Goal: Task Accomplishment & Management: Manage account settings

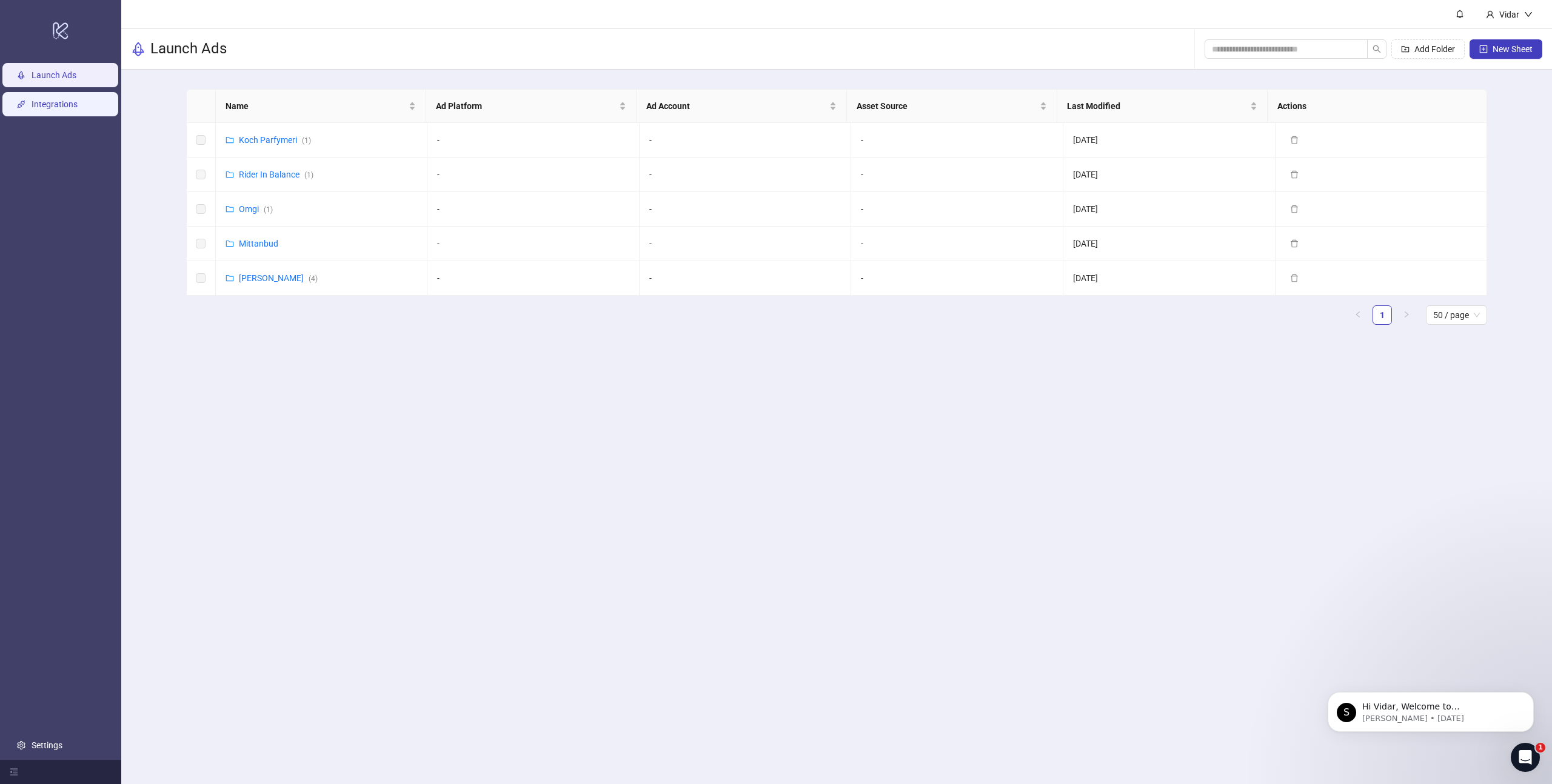
click at [31, 109] on link "Integrations" at bounding box center [55, 104] width 46 height 10
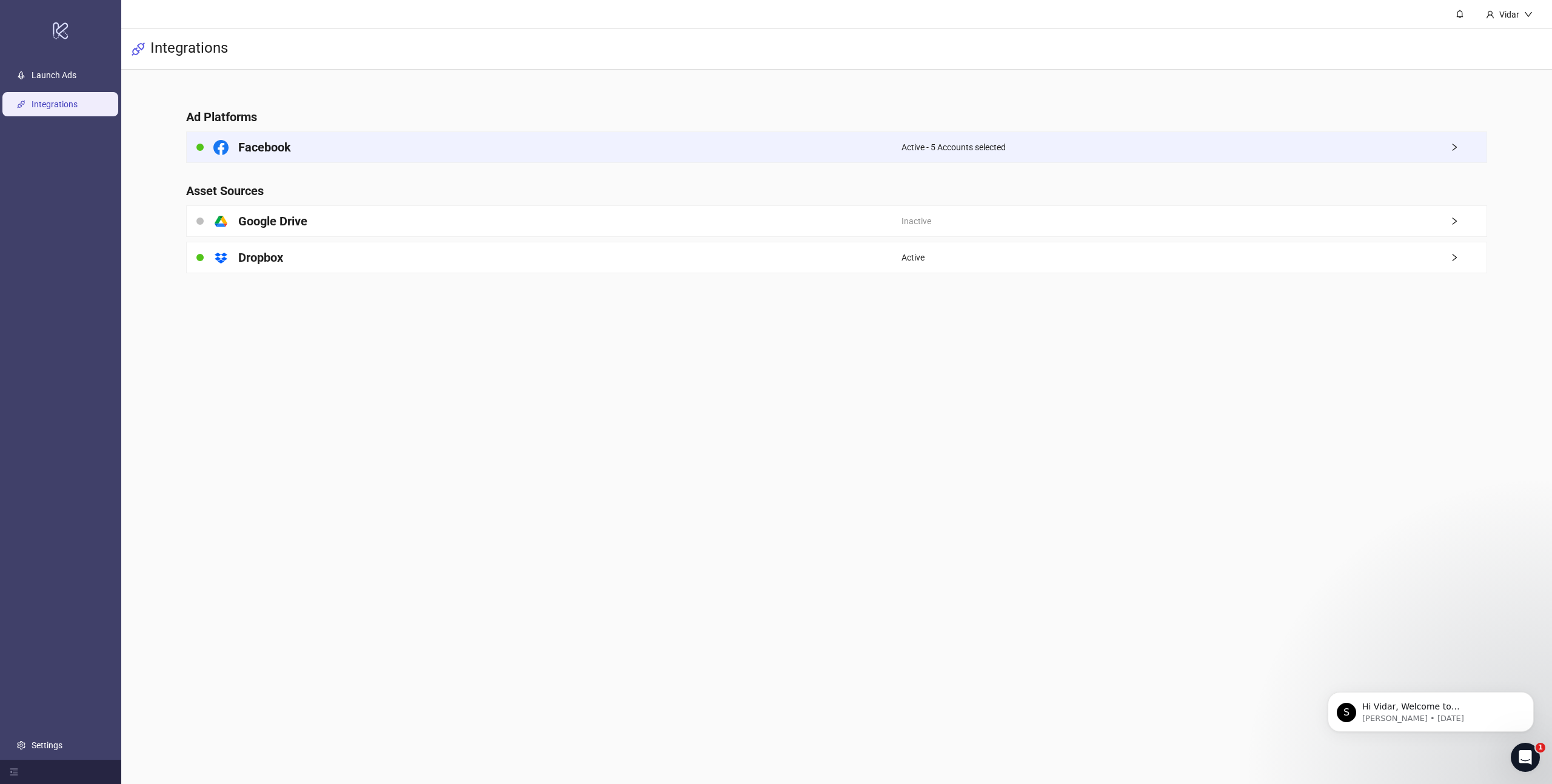
click at [1139, 149] on div "Active - 5 Accounts selected" at bounding box center [1194, 147] width 585 height 30
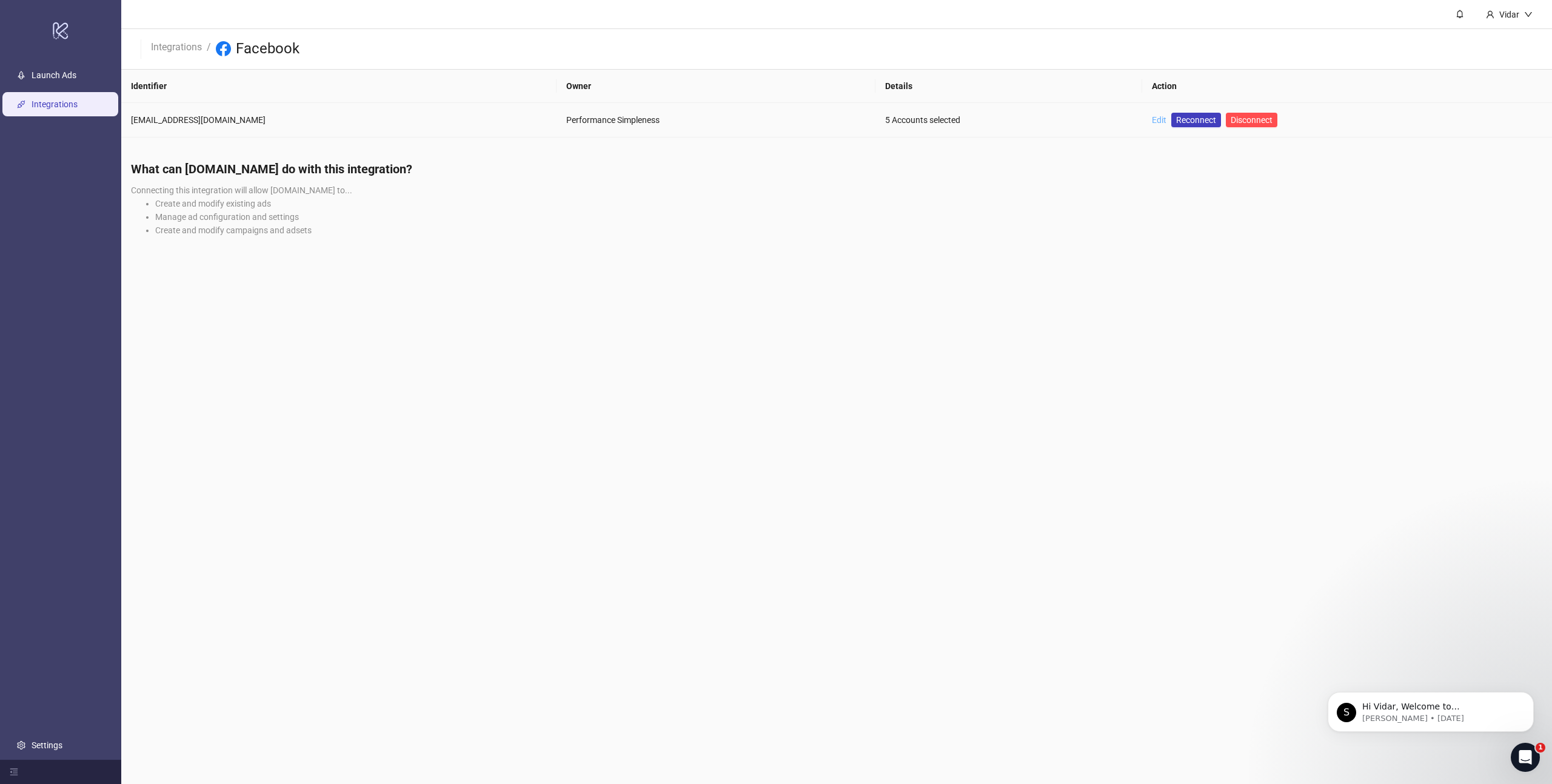
click at [1152, 115] on link "Edit" at bounding box center [1159, 119] width 15 height 10
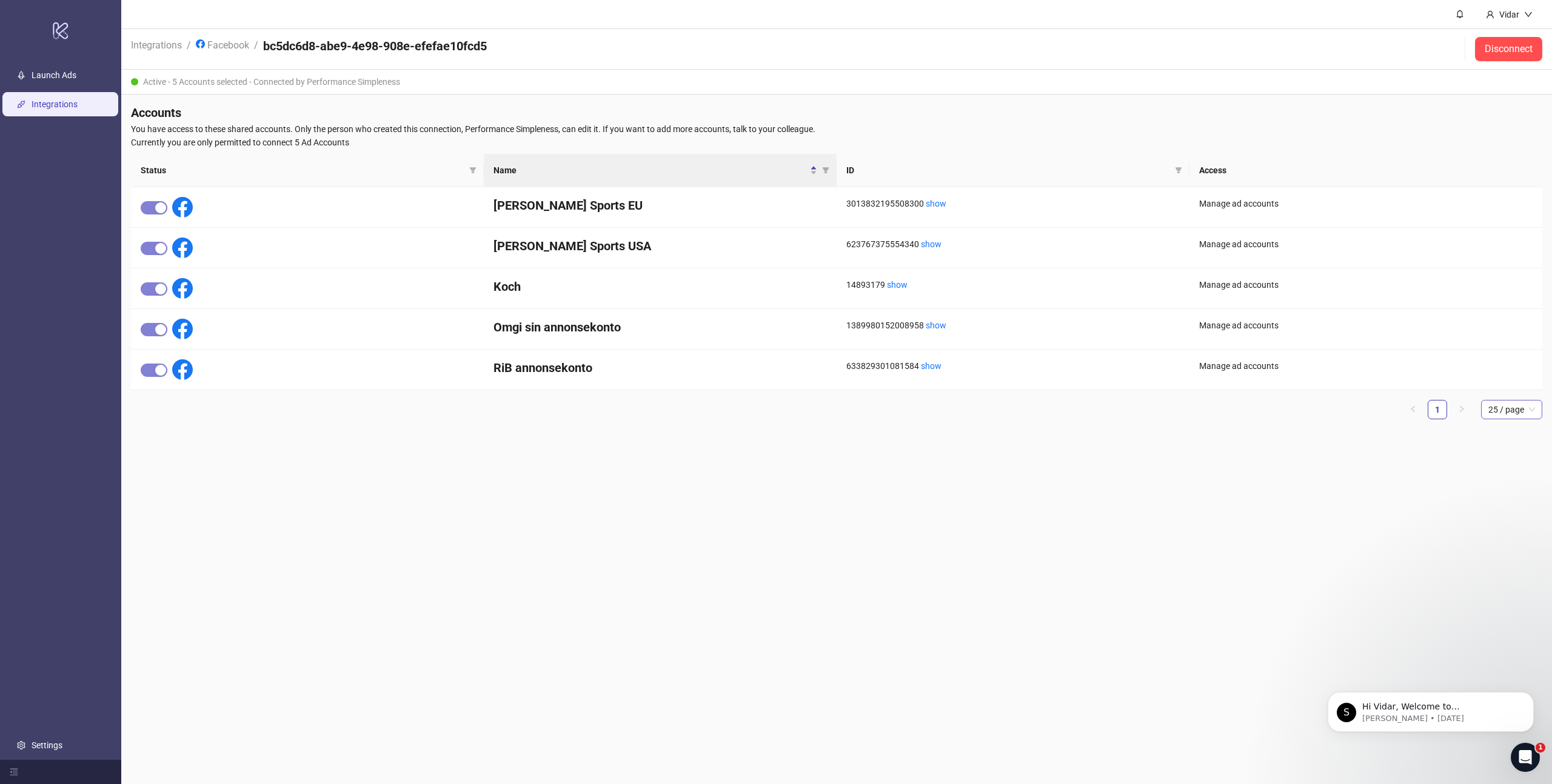
click at [1527, 408] on span "25 / page" at bounding box center [1512, 410] width 47 height 18
click at [1499, 511] on div "100 / page" at bounding box center [1512, 511] width 42 height 13
click at [1528, 7] on div "Vidar" at bounding box center [1509, 14] width 66 height 28
click at [245, 573] on main "Vidar Integrations / Facebook / bc5dc6d8-abe9-4e98-908e-efefae10fcd5 Disconnect…" at bounding box center [836, 392] width 1431 height 784
click at [244, 47] on link "Facebook" at bounding box center [222, 44] width 58 height 13
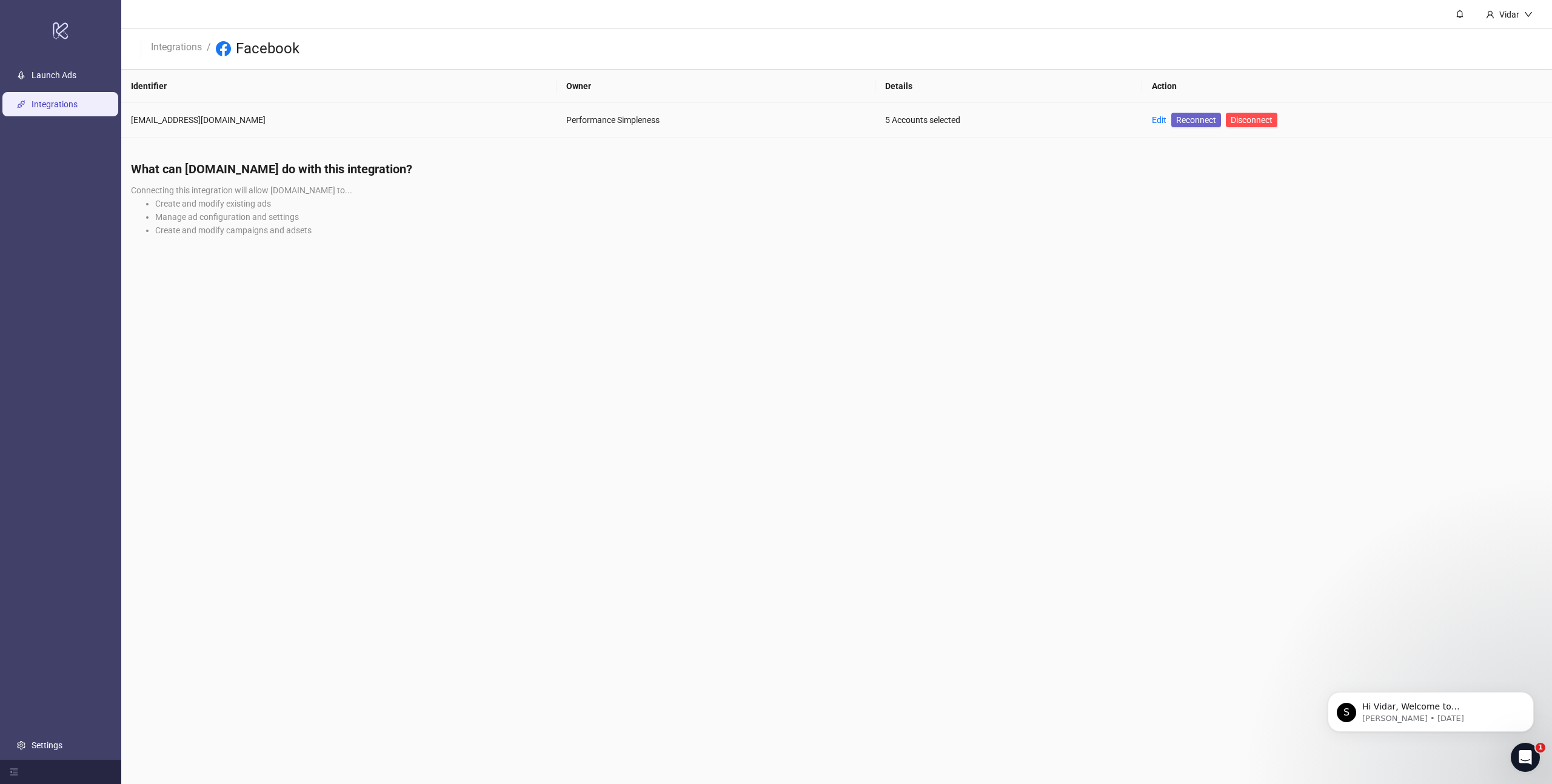
click at [1190, 116] on span "Reconnect" at bounding box center [1196, 119] width 40 height 13
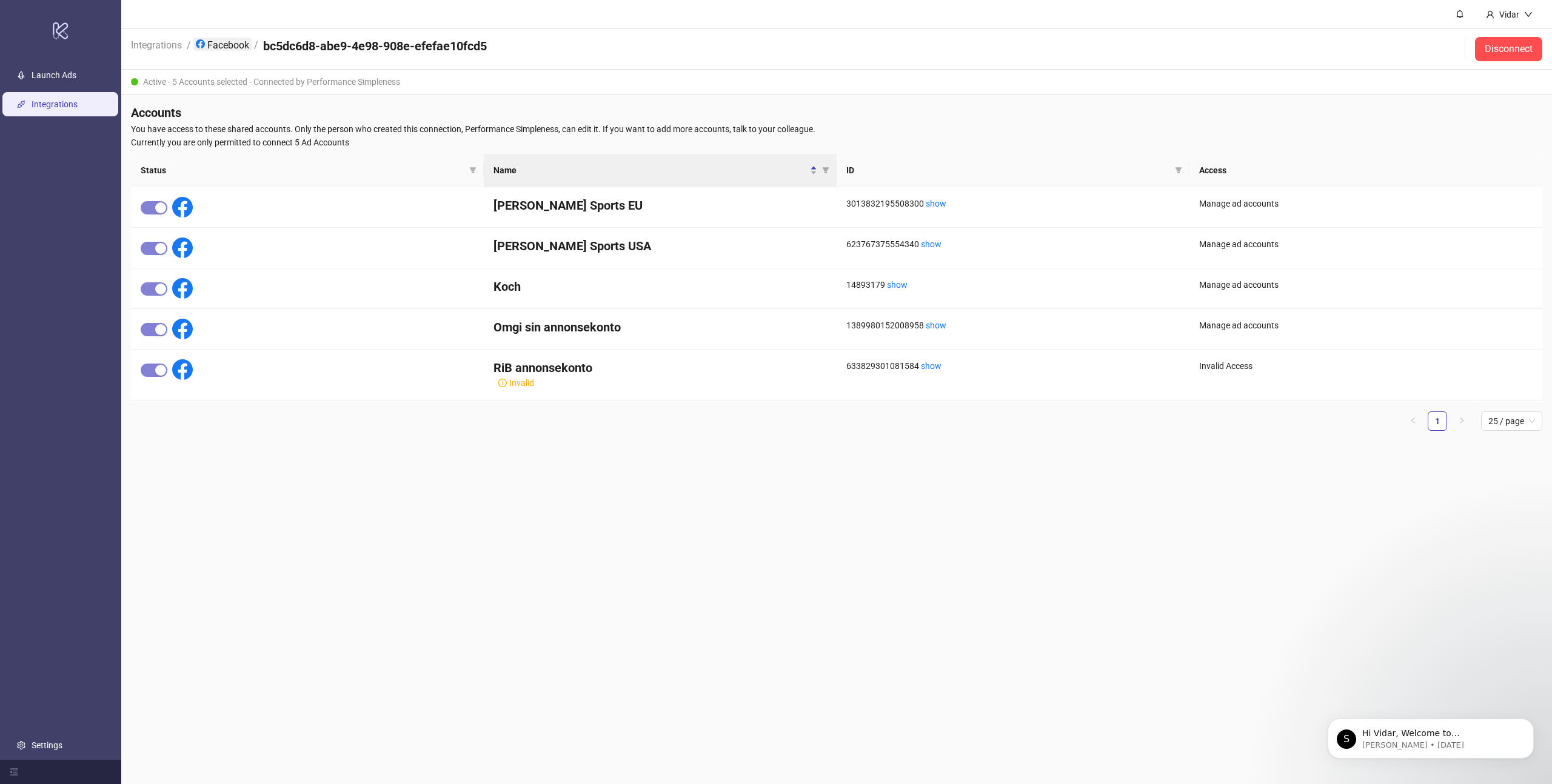
click at [249, 48] on link "Facebook" at bounding box center [222, 44] width 58 height 13
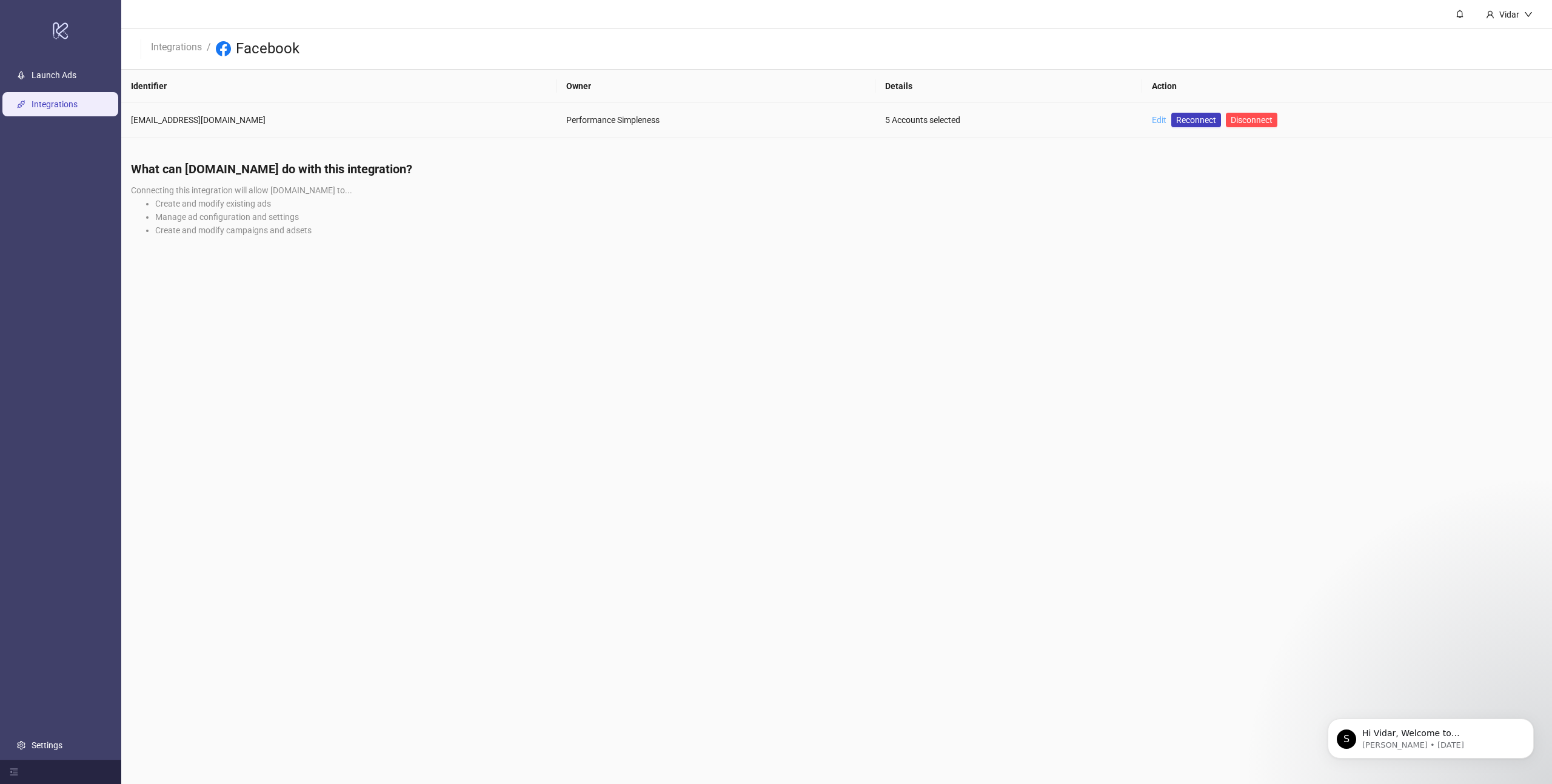
click at [1152, 119] on link "Edit" at bounding box center [1159, 119] width 15 height 10
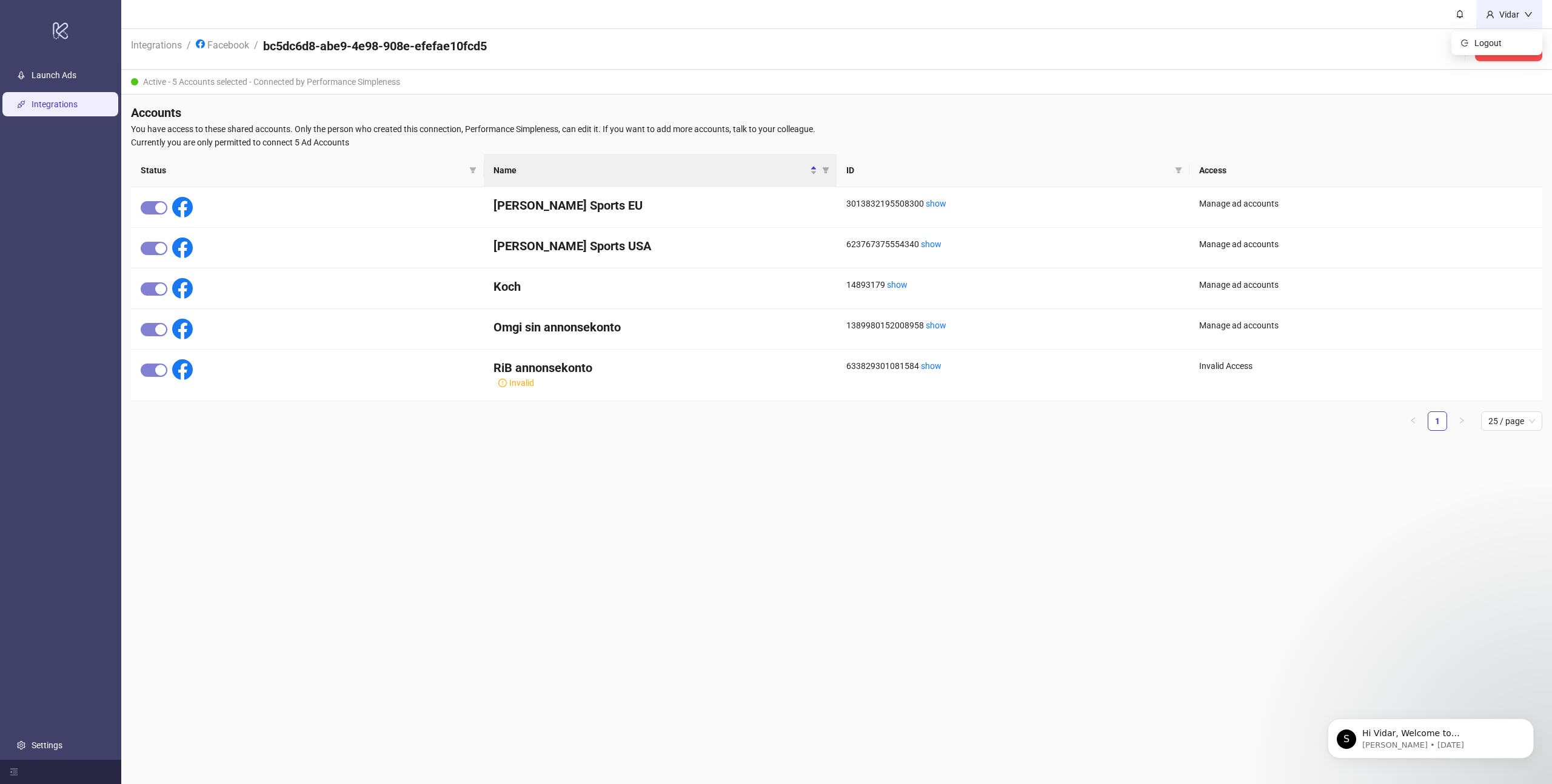
click at [1504, 17] on div "Vidar" at bounding box center [1509, 14] width 30 height 13
click at [1494, 39] on span "Logout" at bounding box center [1503, 43] width 58 height 13
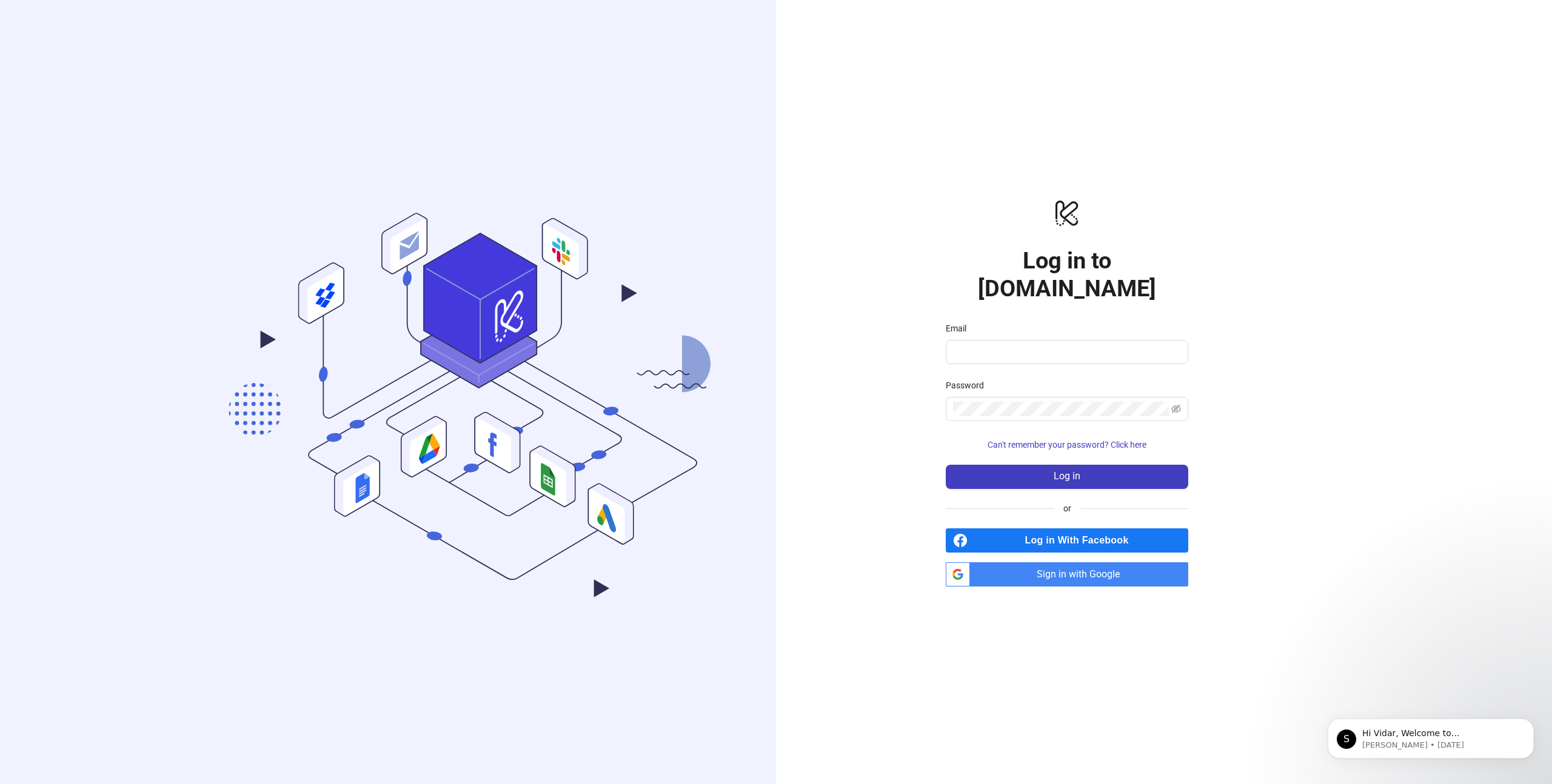
click at [1003, 322] on div "Email" at bounding box center [1066, 331] width 242 height 18
click at [1009, 345] on input "Email" at bounding box center [1065, 352] width 225 height 15
click at [0, 783] on com-1password-button at bounding box center [0, 784] width 0 height 0
type input "**********"
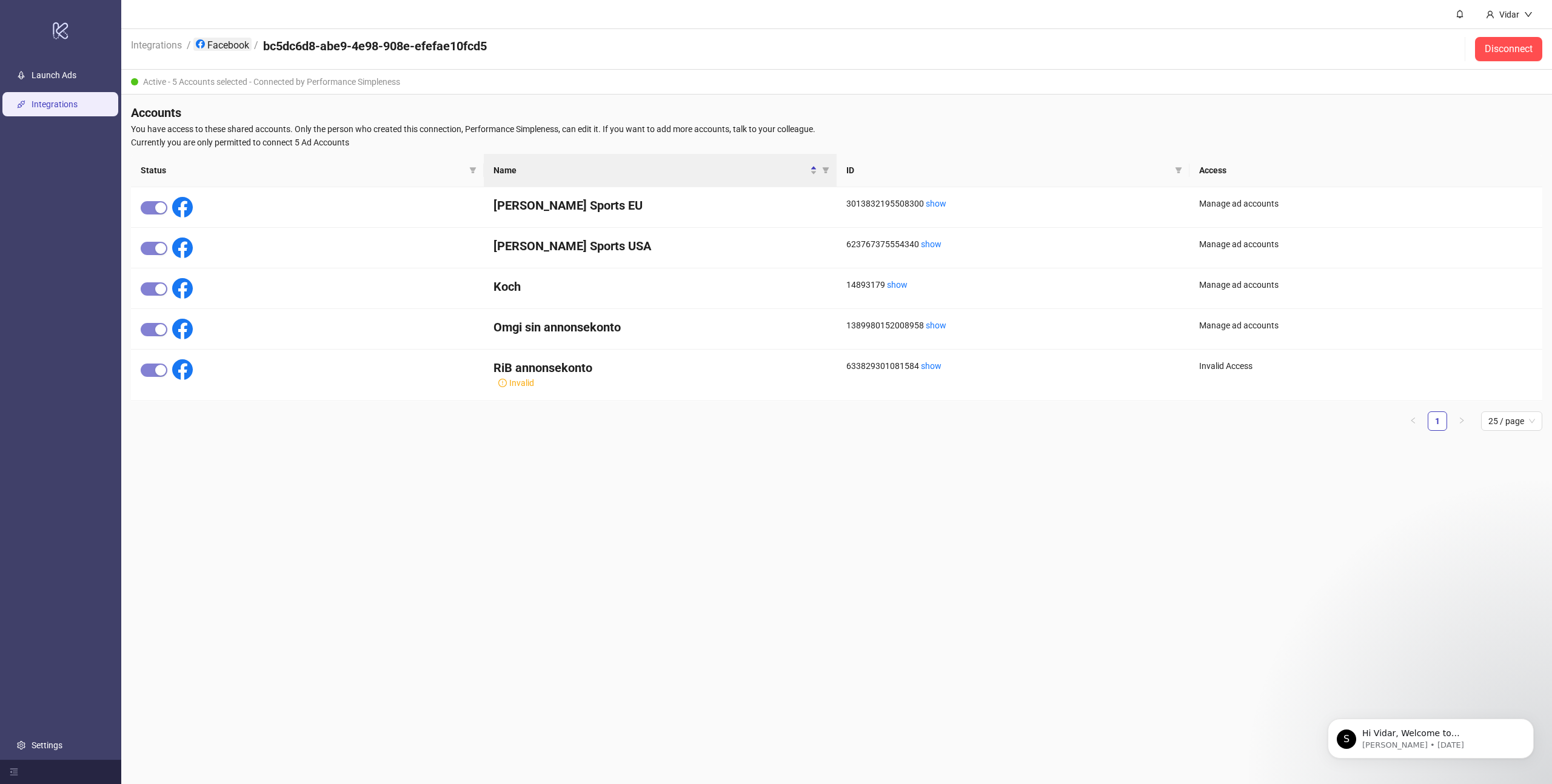
click at [231, 39] on link "Facebook" at bounding box center [222, 44] width 58 height 13
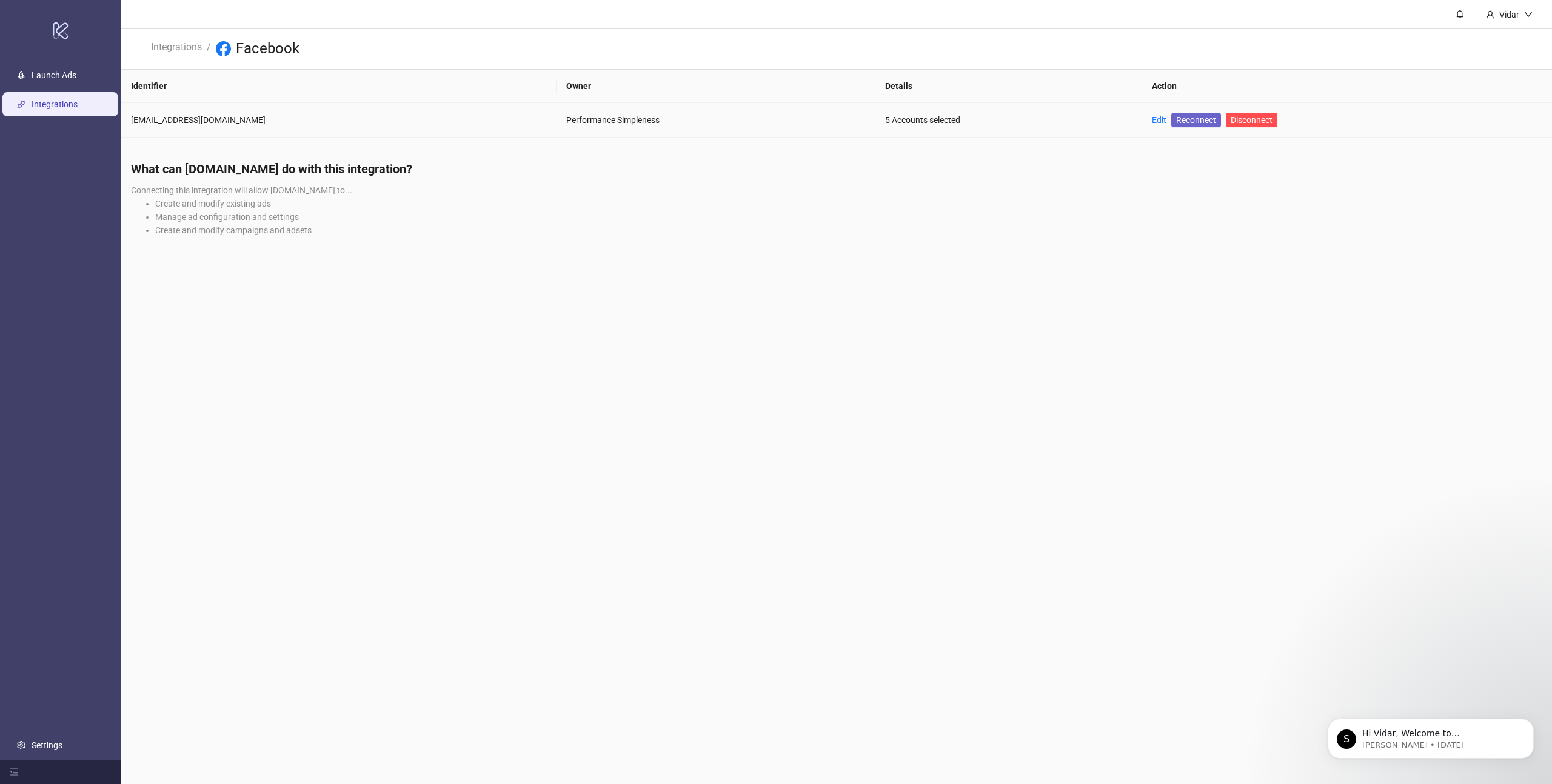
click at [1176, 116] on span "Reconnect" at bounding box center [1196, 119] width 40 height 13
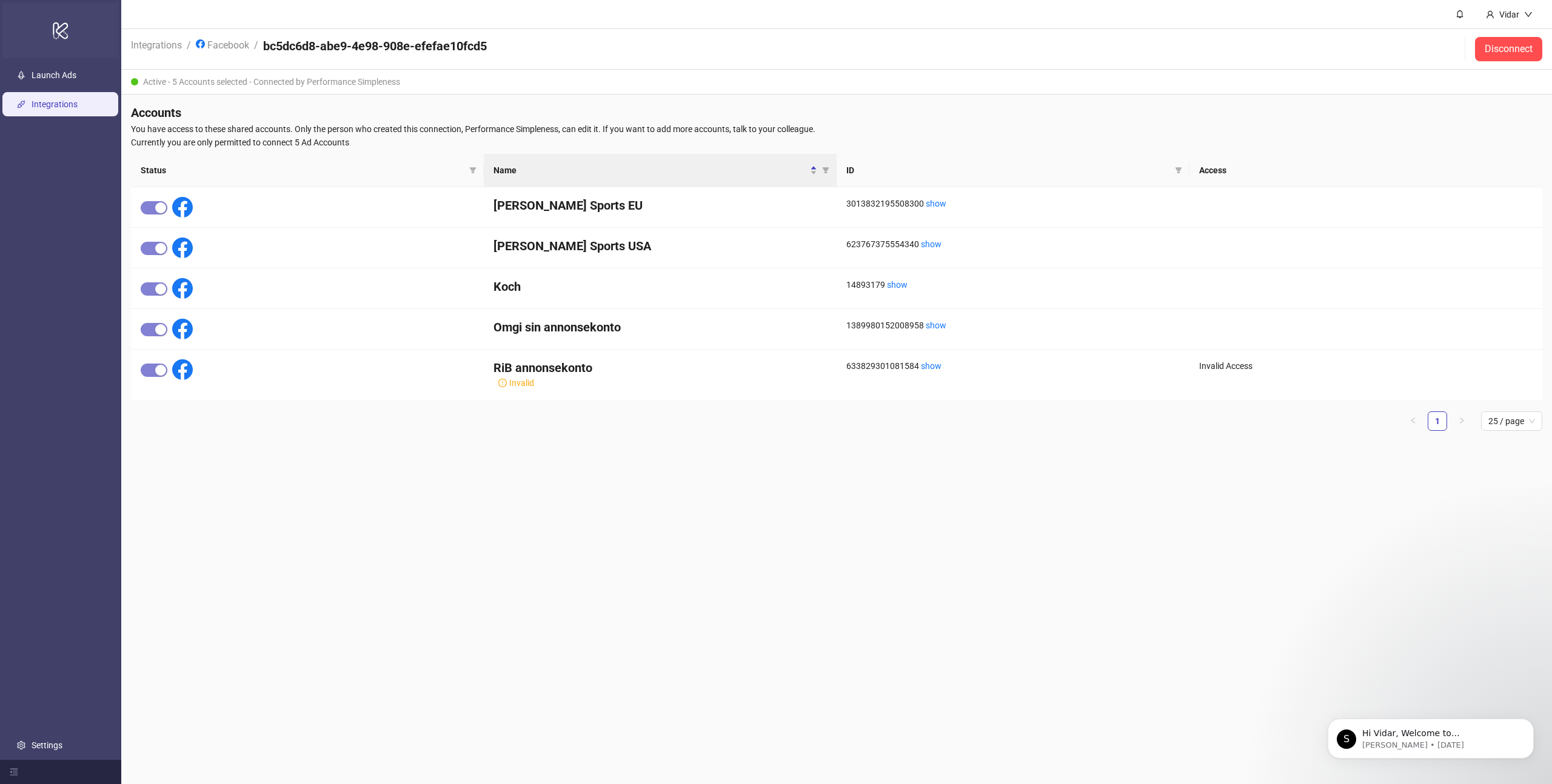
click at [62, 28] on icon "logo/logo-mobile" at bounding box center [60, 30] width 17 height 29
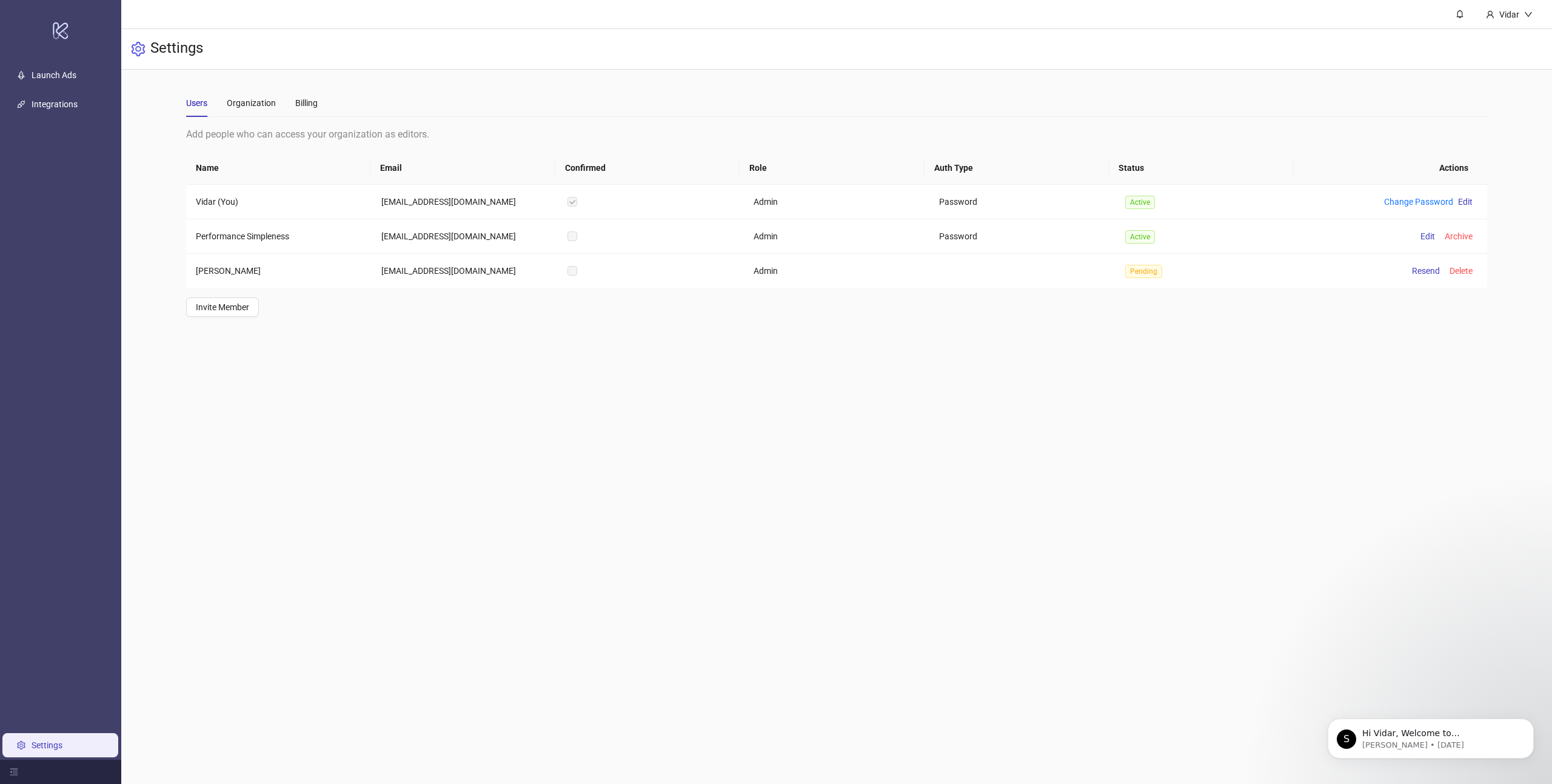
click at [332, 428] on main "Vidar Settings Users Organization Billing Add people who can access your organi…" at bounding box center [836, 392] width 1431 height 784
click at [48, 109] on link "Integrations" at bounding box center [55, 104] width 46 height 10
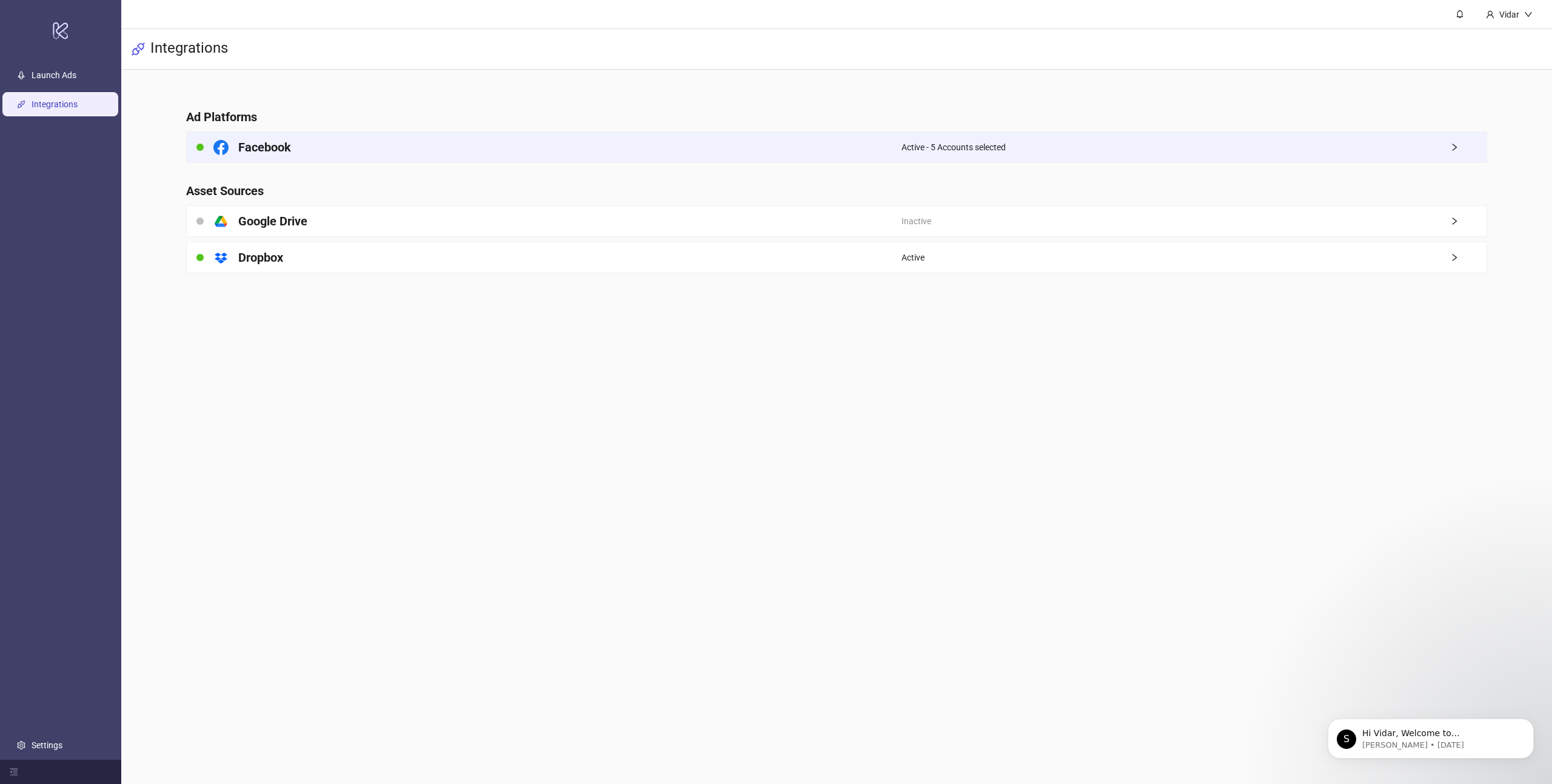
click at [385, 157] on div "Facebook" at bounding box center [544, 147] width 715 height 30
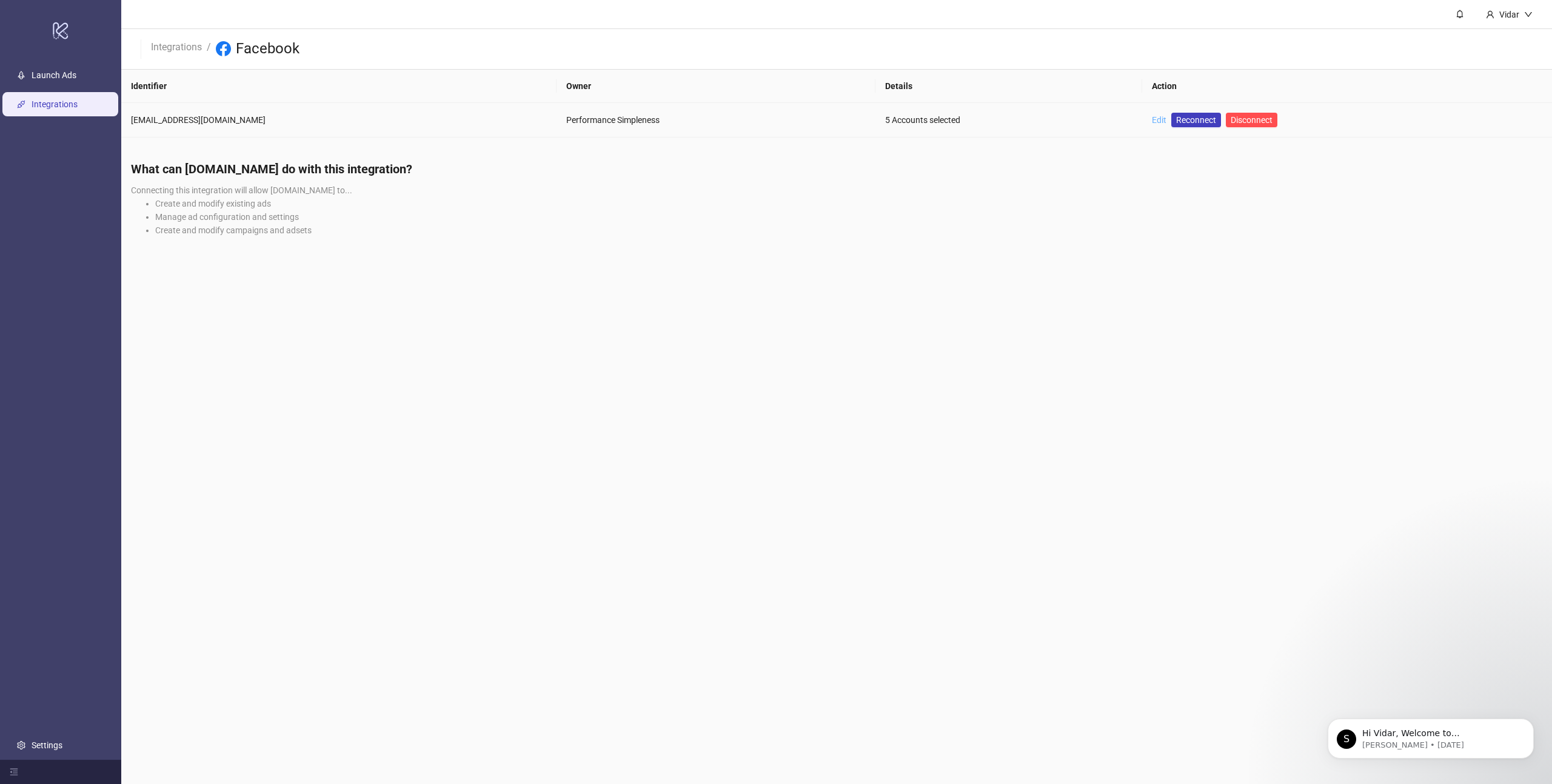
click at [1152, 120] on link "Edit" at bounding box center [1159, 119] width 15 height 10
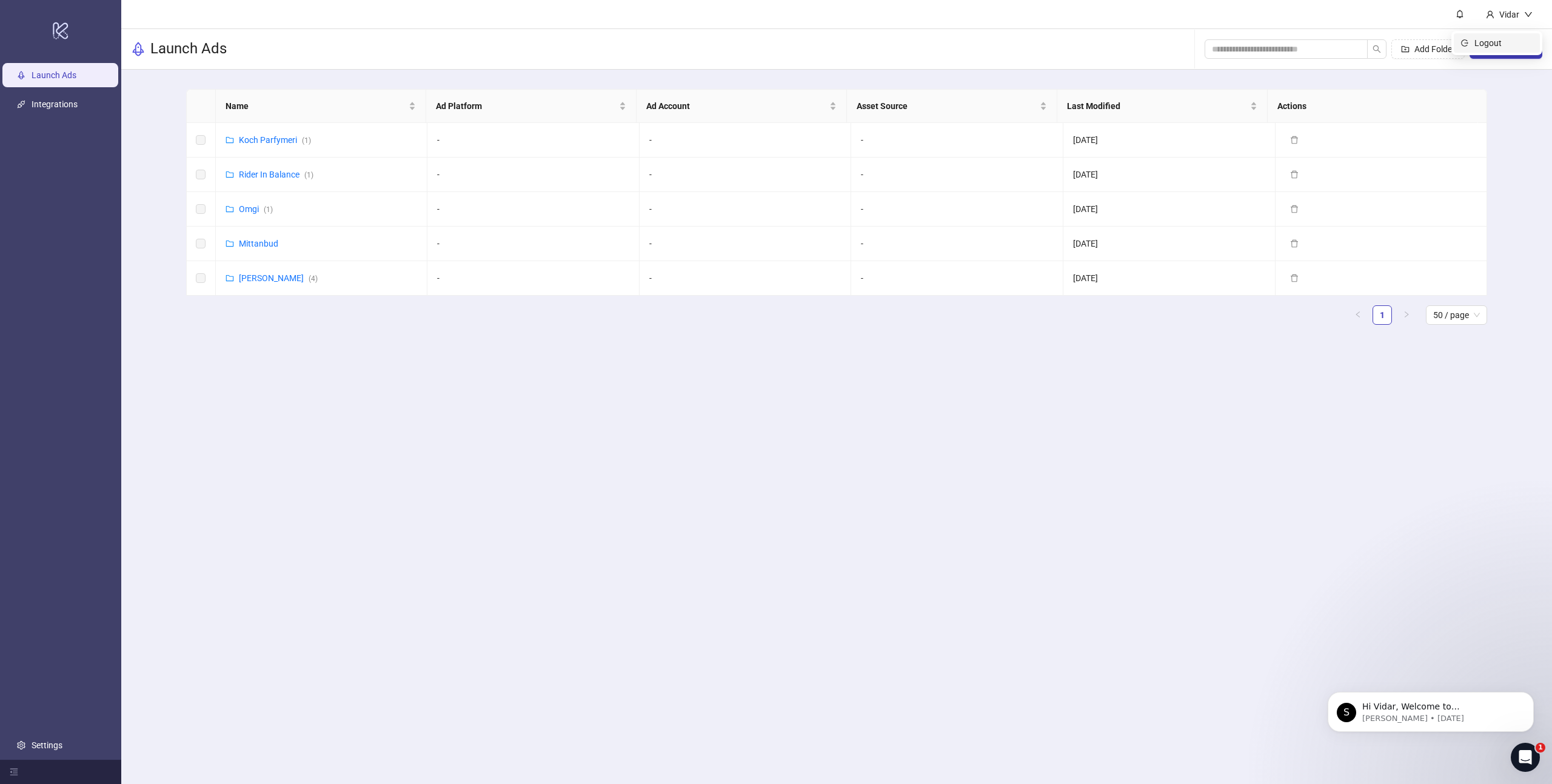
click at [1517, 40] on span "Logout" at bounding box center [1503, 43] width 58 height 13
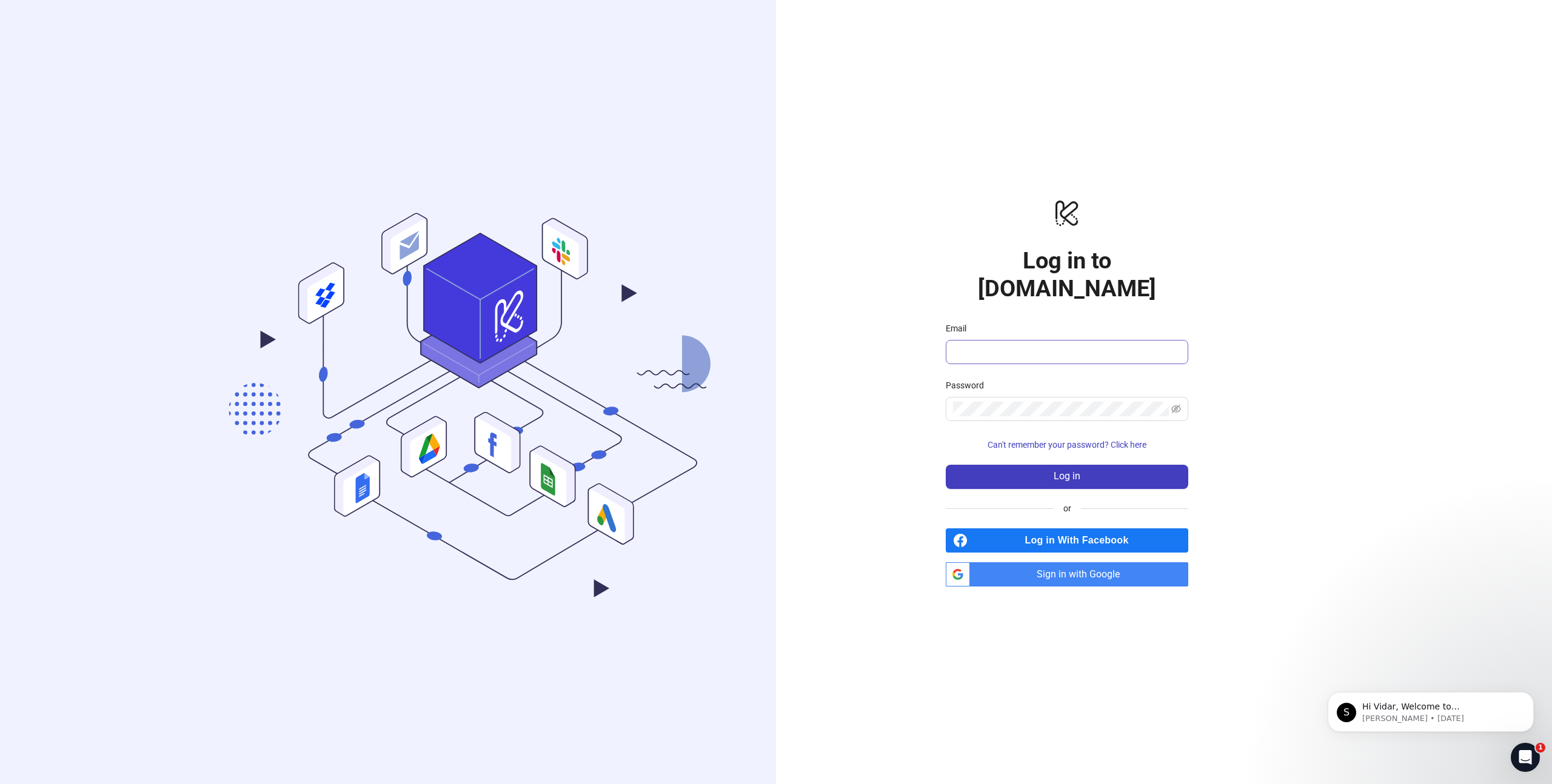
click at [1095, 349] on form "Email Password Can't remember your password? Click here Log in" at bounding box center [1066, 405] width 242 height 167
click at [1095, 345] on span at bounding box center [1066, 352] width 242 height 24
click at [1113, 345] on input "Email" at bounding box center [1065, 352] width 225 height 15
type input "**********"
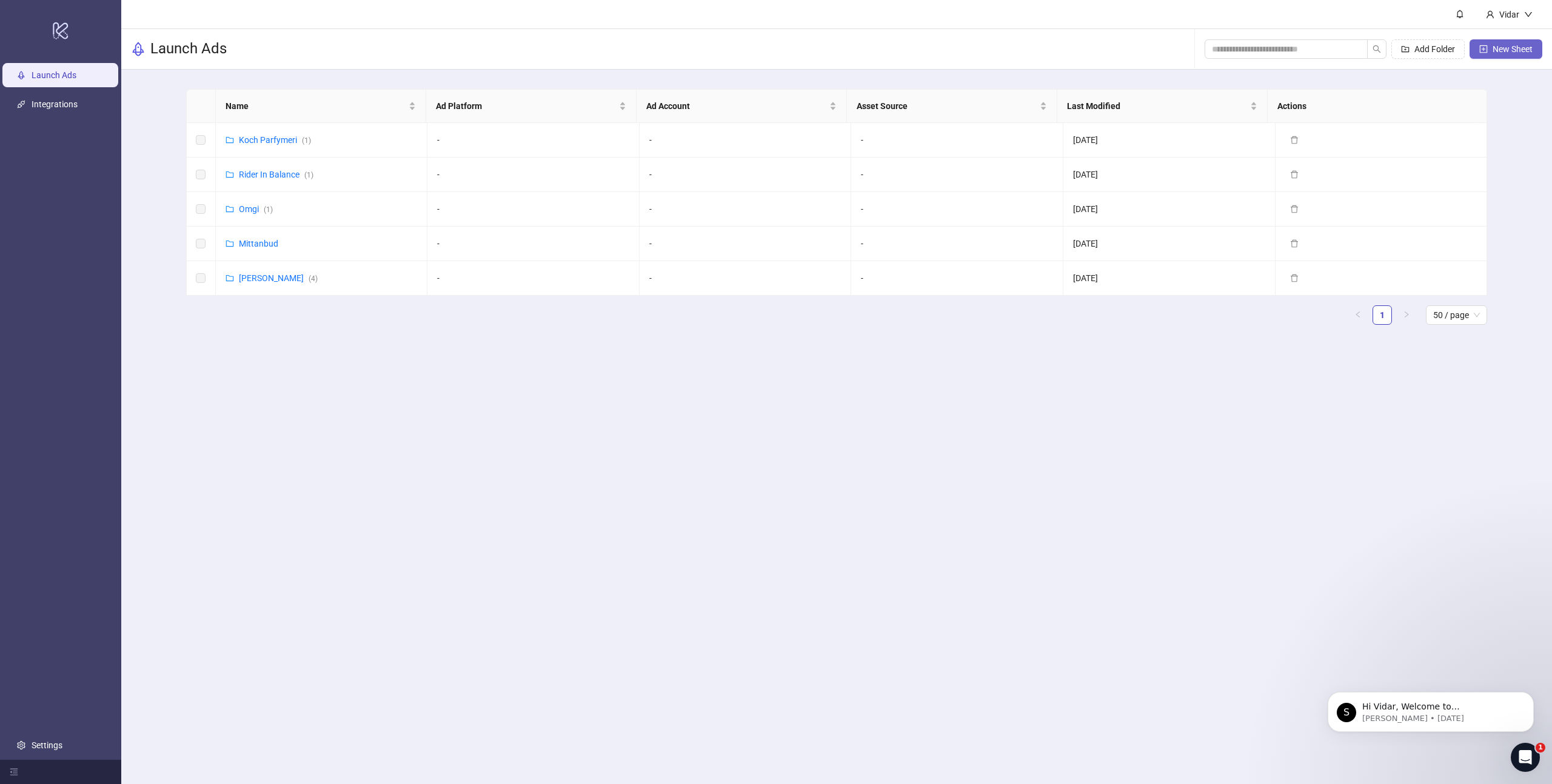
click at [1510, 48] on span "New Sheet" at bounding box center [1512, 49] width 40 height 10
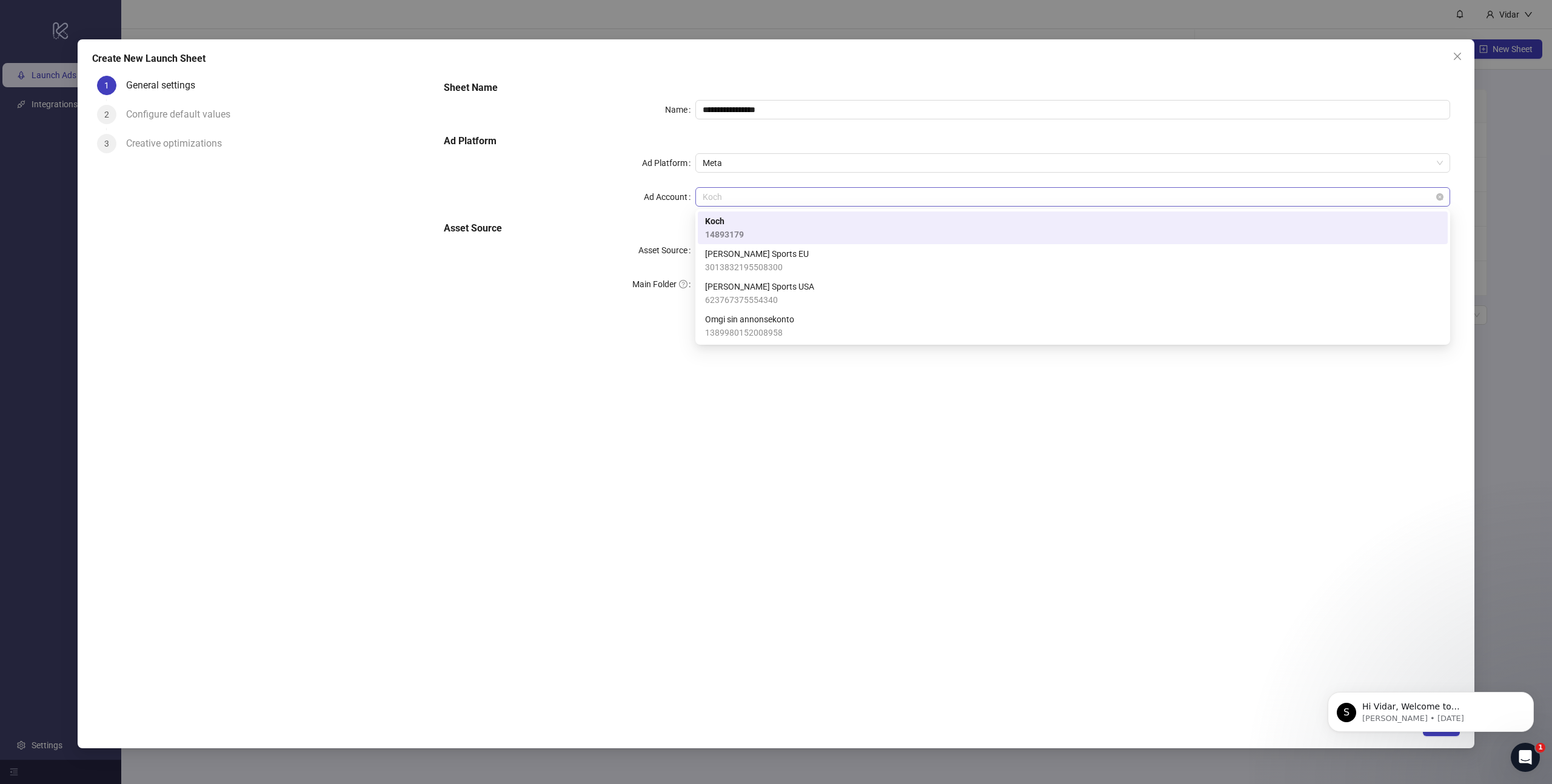
click at [755, 197] on span "Koch" at bounding box center [1073, 197] width 740 height 18
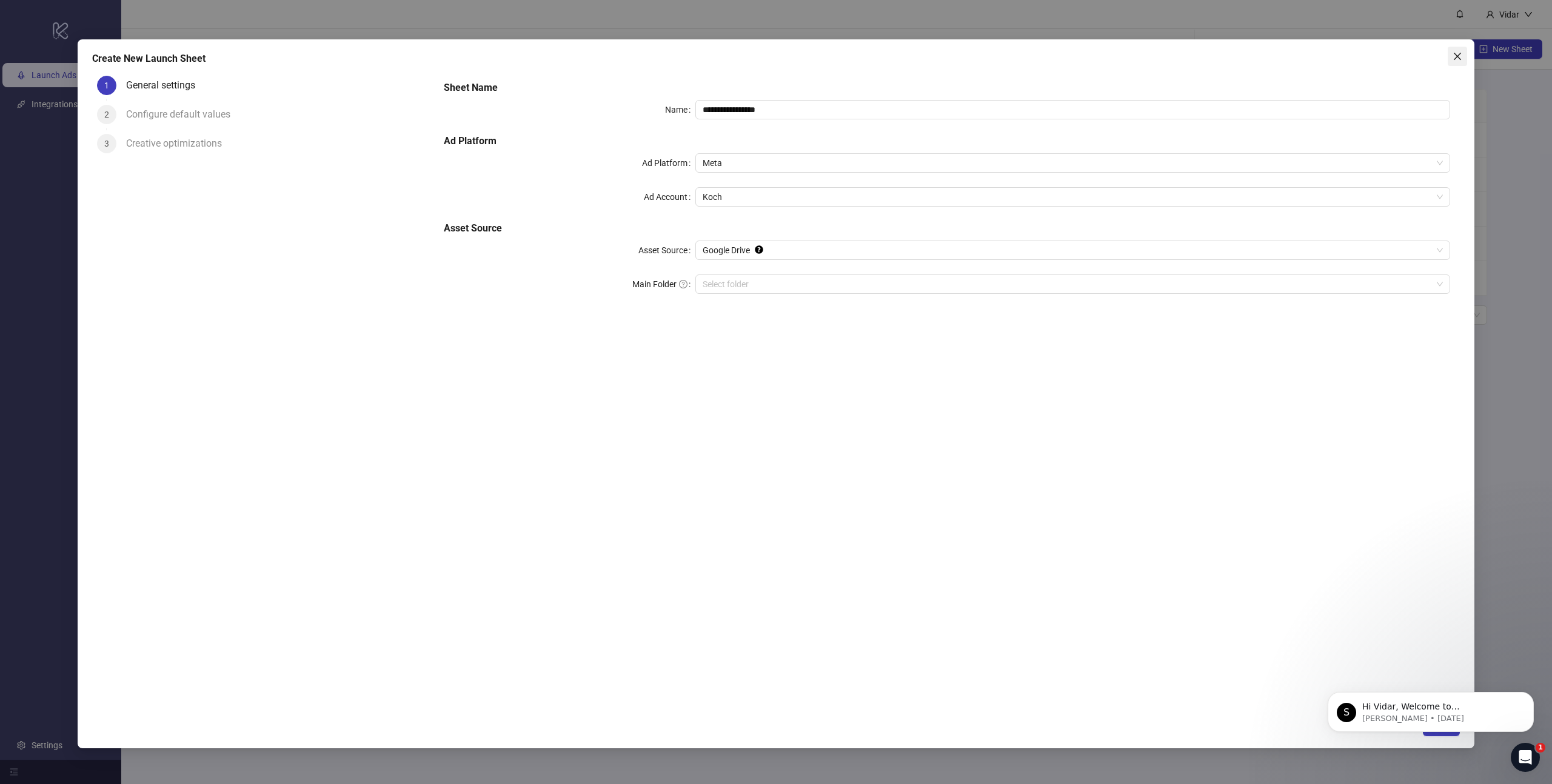
click at [1453, 60] on button "Close" at bounding box center [1458, 57] width 19 height 19
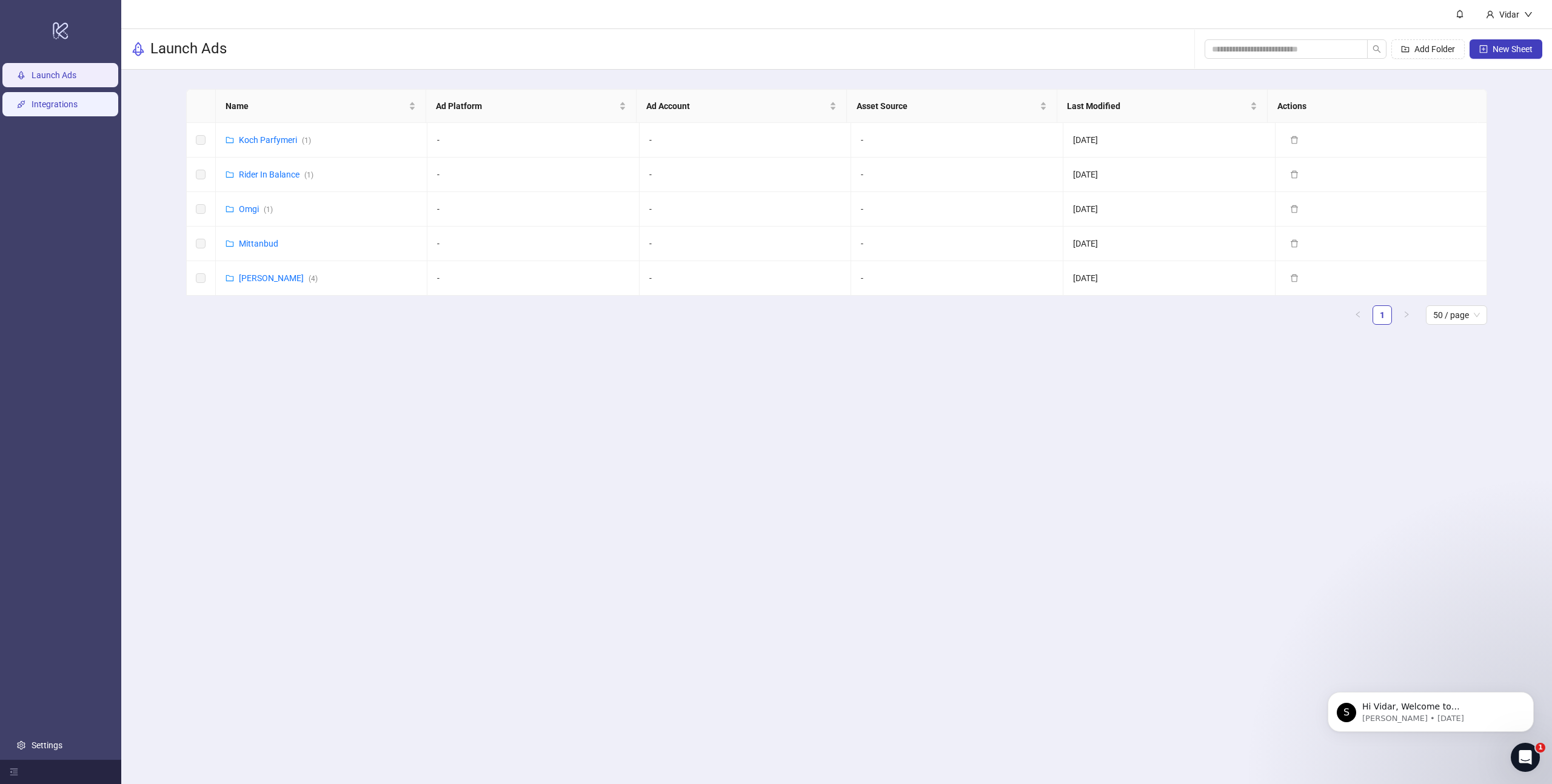
click at [37, 100] on link "Integrations" at bounding box center [55, 104] width 46 height 10
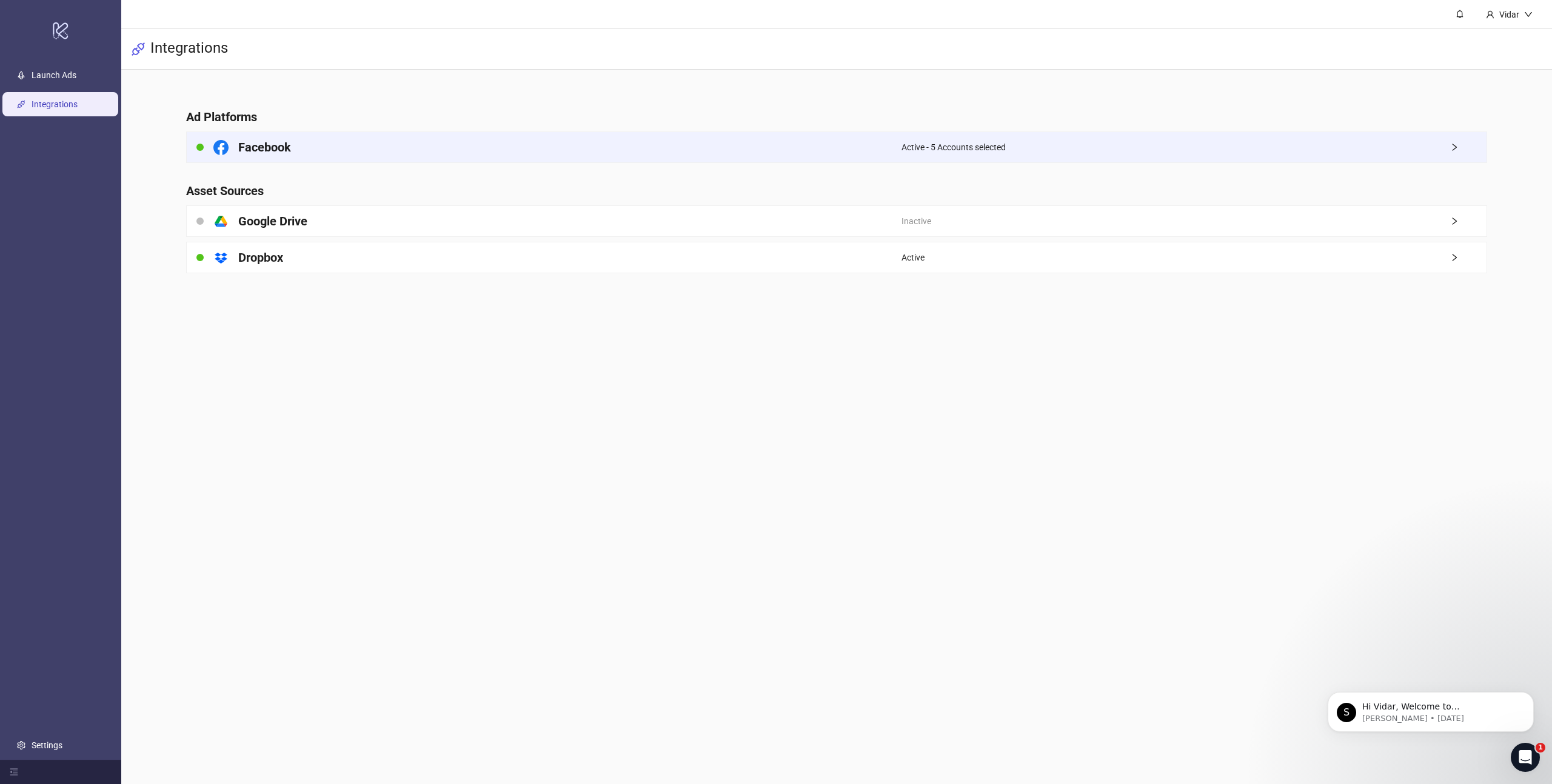
click at [527, 157] on div "Facebook" at bounding box center [544, 147] width 715 height 30
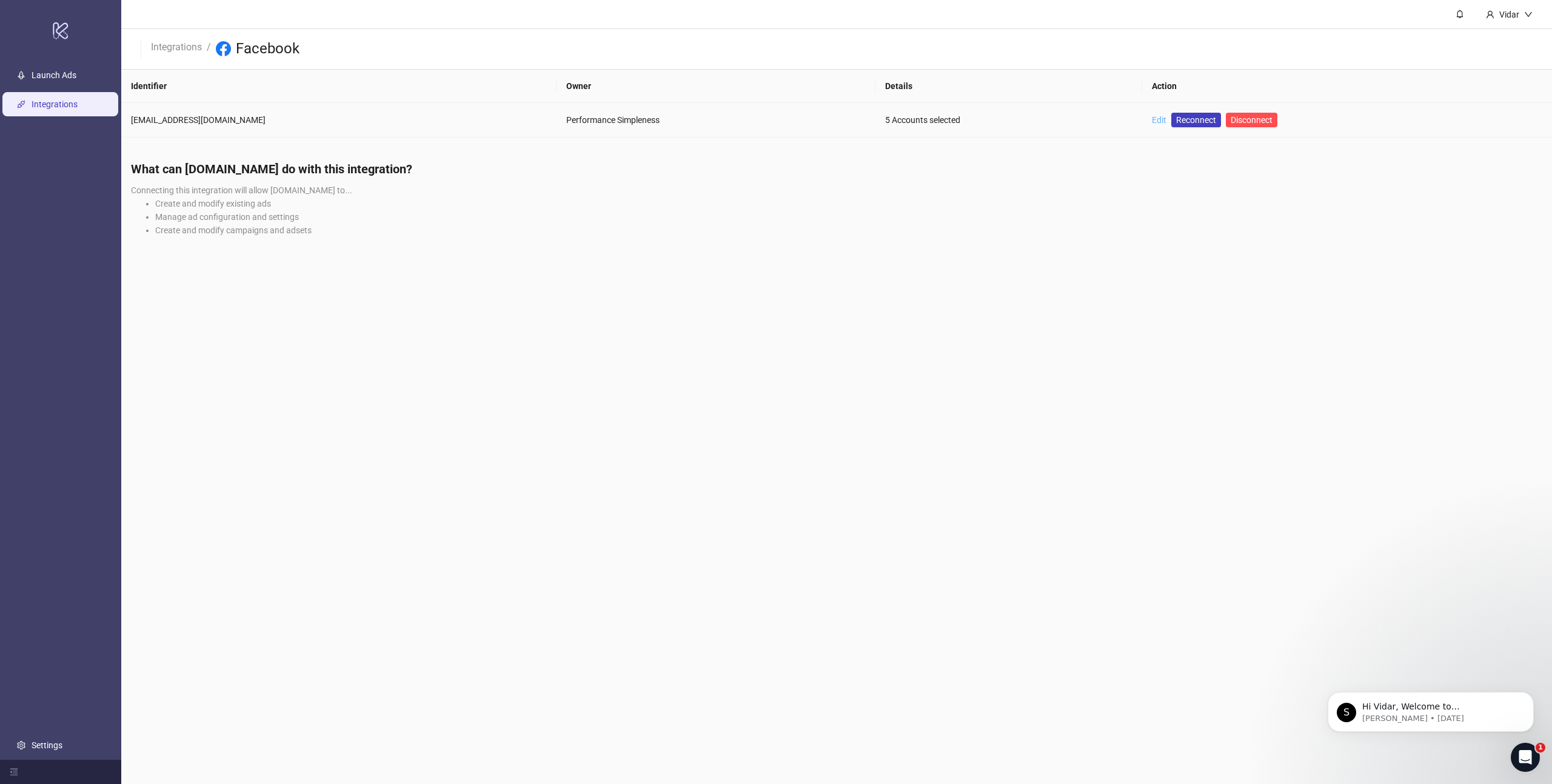
click at [1152, 120] on link "Edit" at bounding box center [1159, 119] width 15 height 10
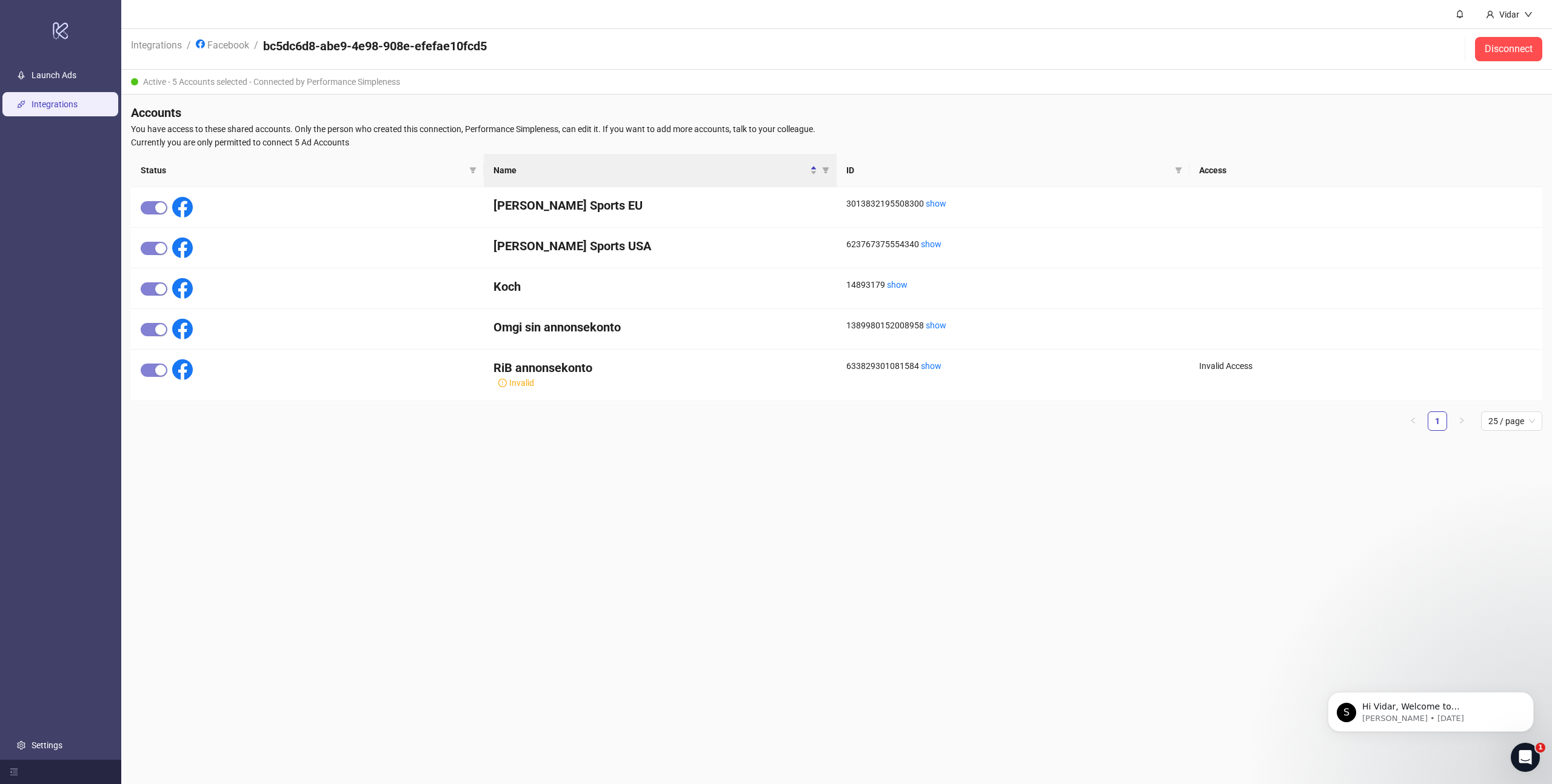
click at [309, 143] on span "Currently you are only permitted to connect 5 Ad Accounts" at bounding box center [836, 142] width 1411 height 13
click at [157, 347] on div at bounding box center [307, 329] width 353 height 40
click at [139, 374] on div at bounding box center [307, 376] width 353 height 51
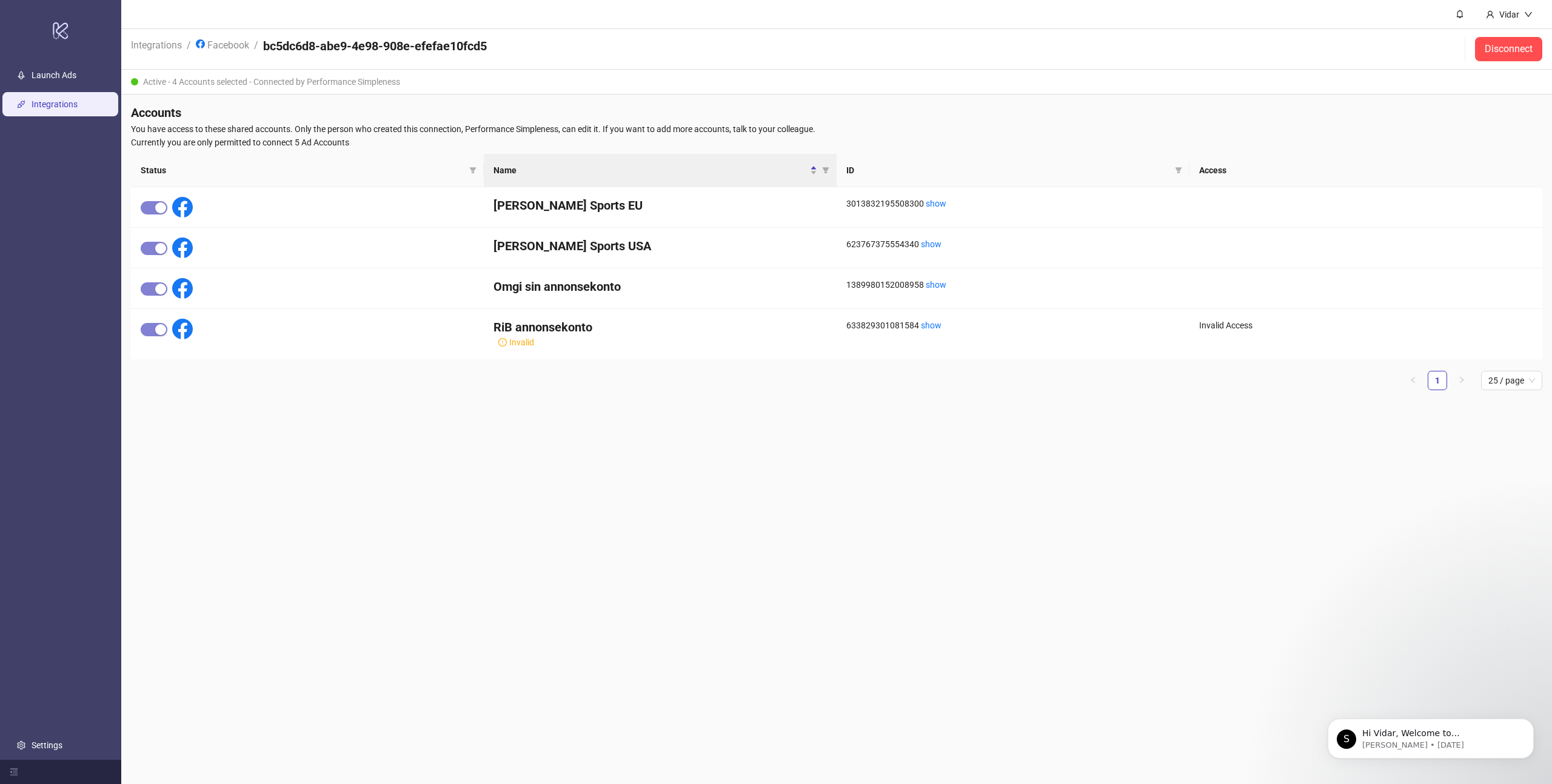
click at [220, 83] on div "Active - 4 Accounts selected - Connected by Performance Simpleness" at bounding box center [836, 82] width 1431 height 25
